Goal: Task Accomplishment & Management: Manage account settings

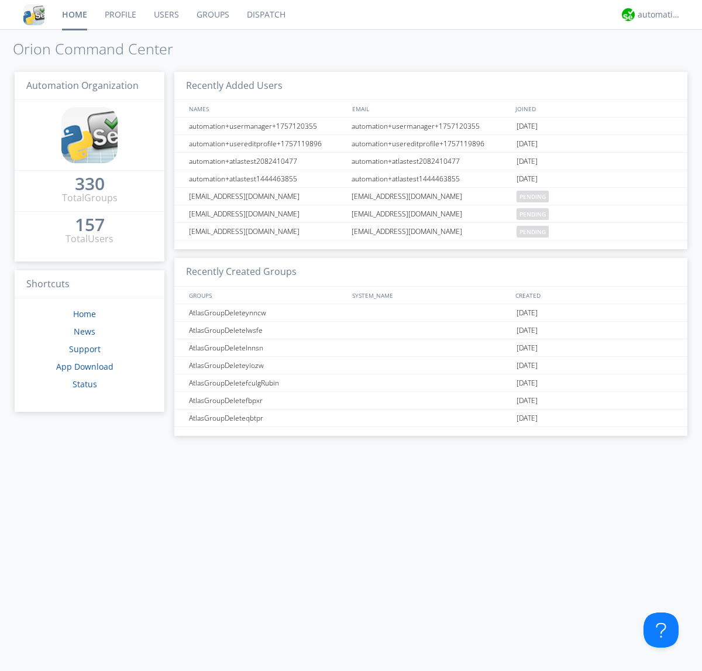
click at [212, 15] on link "Groups" at bounding box center [213, 14] width 50 height 29
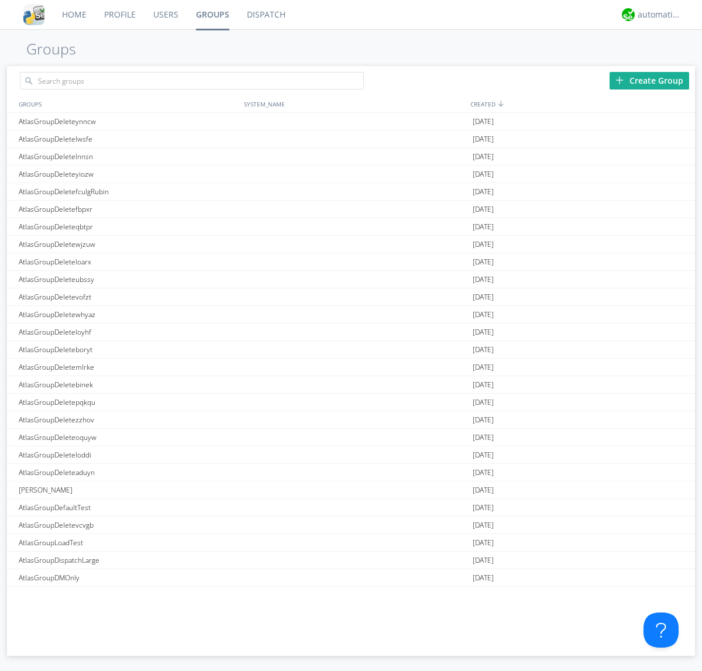
click at [649, 80] on div "Create Group" at bounding box center [650, 81] width 80 height 18
click at [212, 15] on link "Groups" at bounding box center [212, 14] width 51 height 29
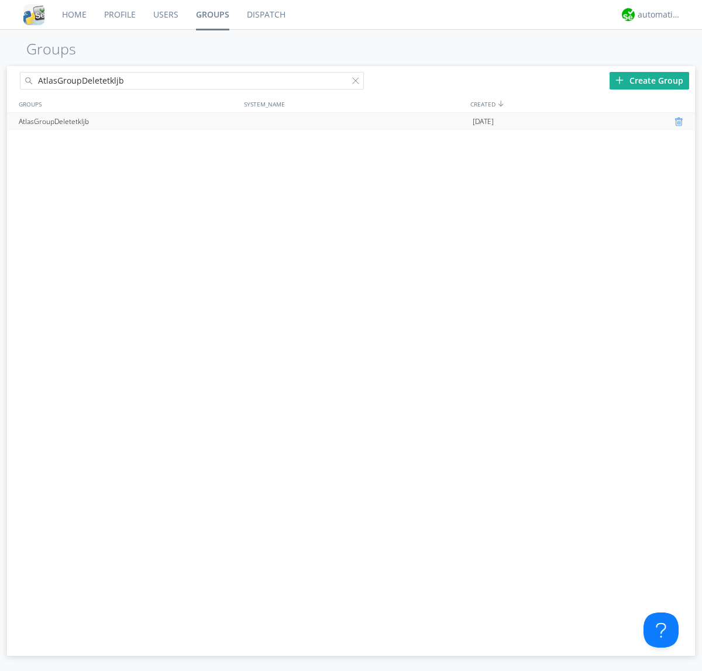
type input "AtlasGroupDeletetkljb"
click at [680, 122] on div at bounding box center [681, 121] width 12 height 9
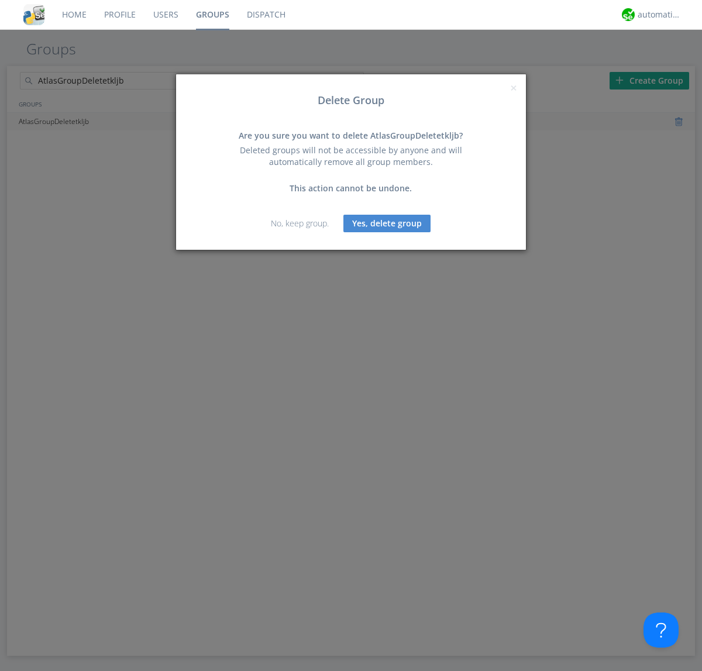
click at [387, 223] on button "Yes, delete group" at bounding box center [386, 224] width 87 height 18
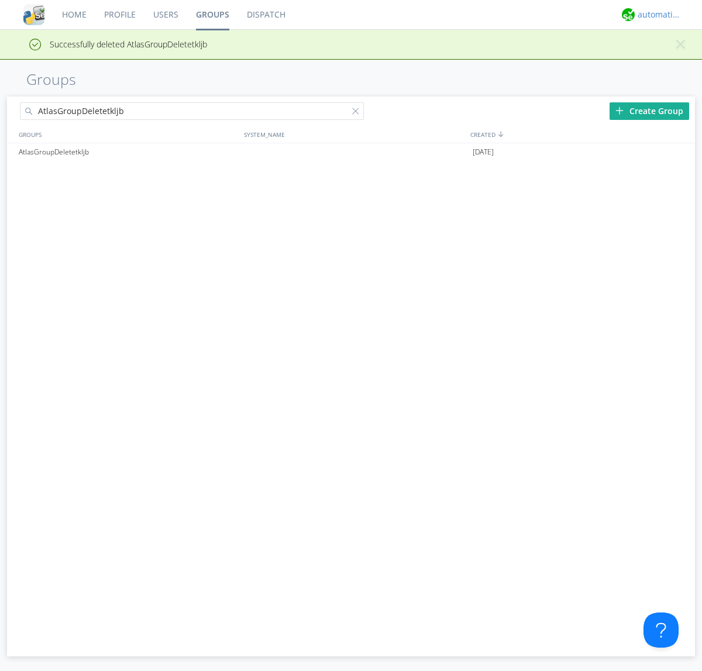
click at [656, 15] on div "automation+atlas" at bounding box center [660, 15] width 44 height 12
